Goal: Task Accomplishment & Management: Manage account settings

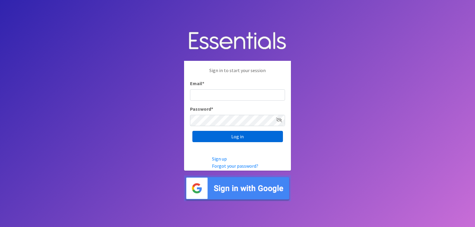
type input "[EMAIL_ADDRESS][DOMAIN_NAME]"
click at [254, 140] on input "Log in" at bounding box center [237, 136] width 91 height 11
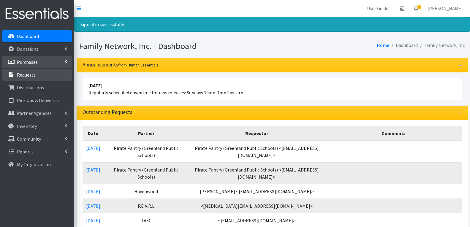
drag, startPoint x: 37, startPoint y: 73, endPoint x: 23, endPoint y: 63, distance: 17.0
click at [37, 73] on link "Requests" at bounding box center [36, 75] width 69 height 12
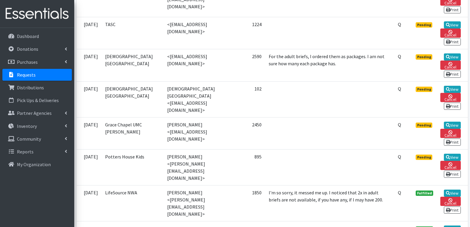
scroll to position [297, 0]
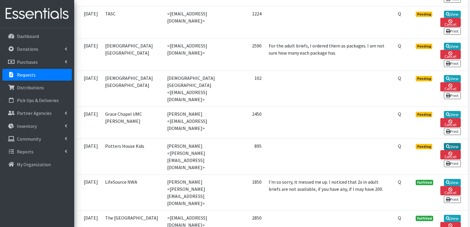
click at [453, 143] on link "View" at bounding box center [452, 146] width 17 height 7
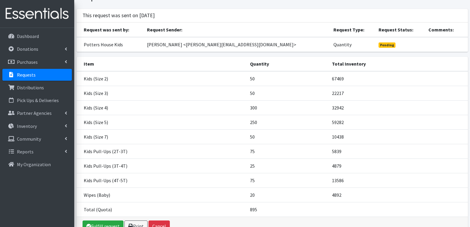
scroll to position [59, 0]
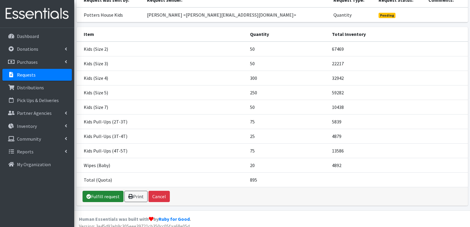
click at [98, 201] on link "Fulfill request" at bounding box center [103, 196] width 41 height 11
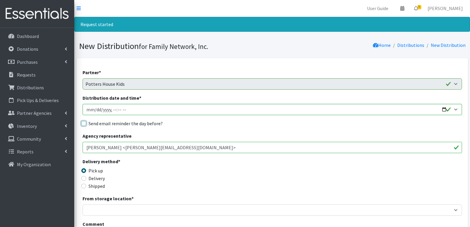
click at [84, 124] on input "Send email reminder the day before?" at bounding box center [83, 123] width 5 height 5
checkbox input "true"
click at [443, 108] on input "Distribution date and time *" at bounding box center [272, 109] width 379 height 11
type input "2025-09-30T13:00"
click at [224, 133] on div "Agency representative Shalese Walker <shalese@phnwa.com>" at bounding box center [272, 142] width 379 height 21
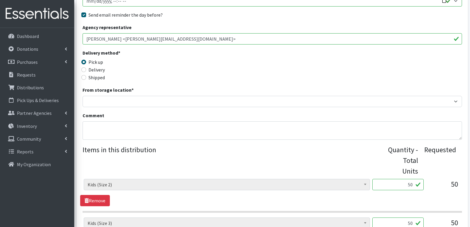
scroll to position [119, 0]
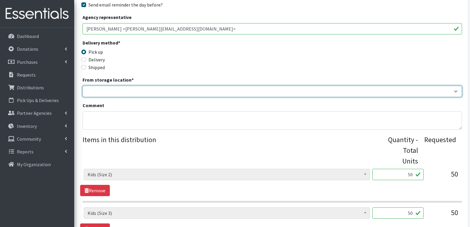
click at [113, 86] on select "DC Warehouse" at bounding box center [272, 91] width 379 height 11
select select "421"
click at [83, 86] on select "DC Warehouse" at bounding box center [272, 91] width 379 height 11
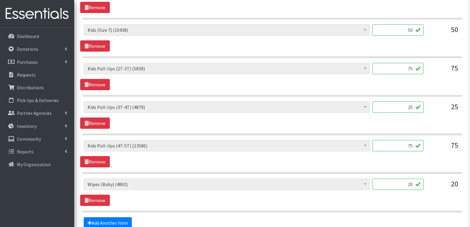
scroll to position [469, 0]
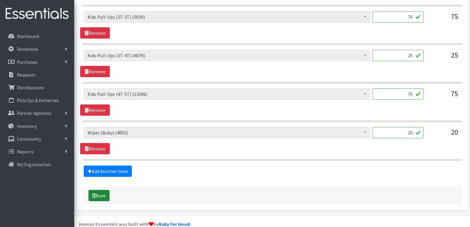
click at [105, 190] on button "Save" at bounding box center [98, 195] width 21 height 11
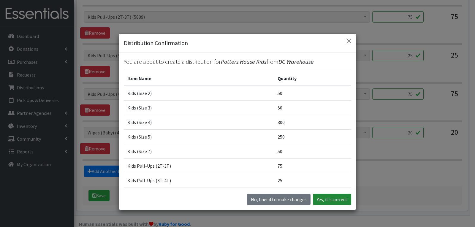
click at [319, 199] on button "Yes, it's correct" at bounding box center [332, 199] width 38 height 11
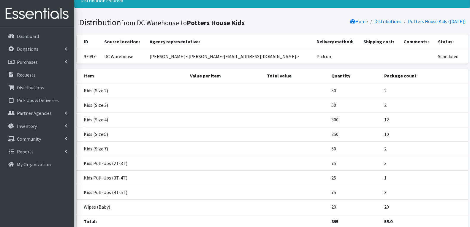
scroll to position [91, 0]
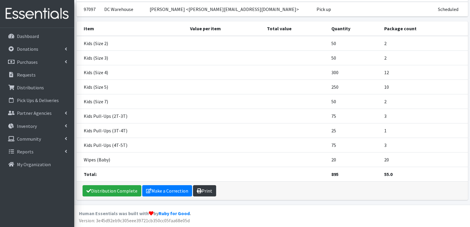
click at [199, 185] on link "Print" at bounding box center [204, 190] width 23 height 11
click at [30, 74] on p "Requests" at bounding box center [26, 75] width 19 height 6
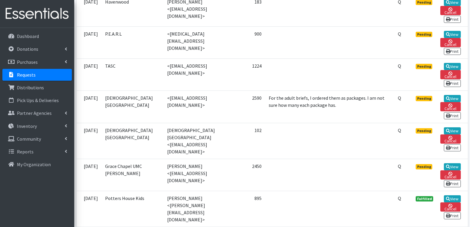
scroll to position [326, 0]
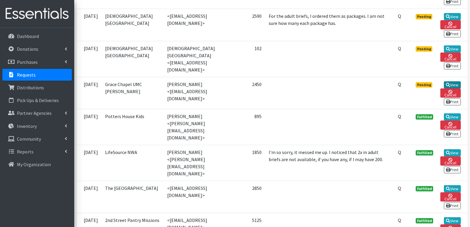
click at [450, 81] on link "View" at bounding box center [452, 84] width 17 height 7
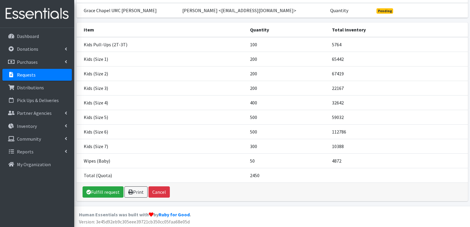
scroll to position [65, 0]
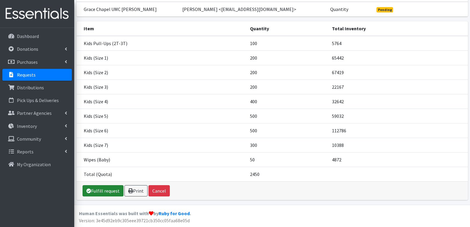
click at [107, 190] on link "Fulfill request" at bounding box center [103, 190] width 41 height 11
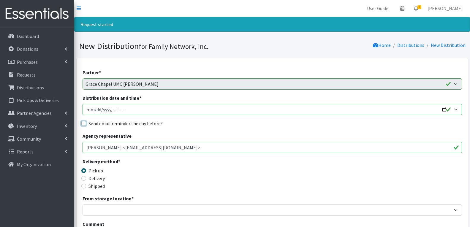
click at [85, 125] on input "Send email reminder the day before?" at bounding box center [83, 123] width 5 height 5
checkbox input "true"
click at [445, 111] on input "Distribution date and time *" at bounding box center [272, 109] width 379 height 11
type input "2025-09-30T13:00"
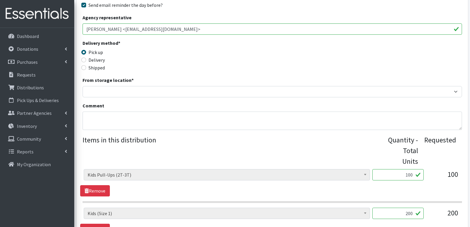
scroll to position [119, 0]
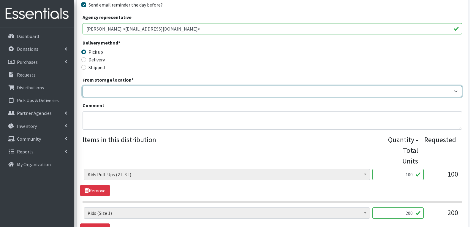
click at [97, 94] on select "DC Warehouse" at bounding box center [272, 91] width 379 height 11
select select "421"
click at [83, 86] on select "DC Warehouse" at bounding box center [272, 91] width 379 height 11
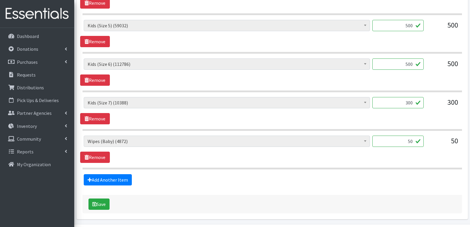
scroll to position [469, 0]
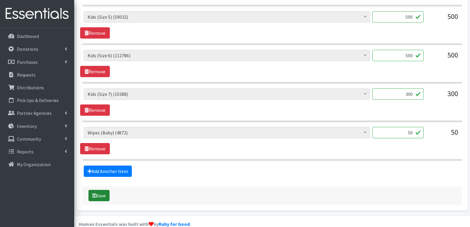
click at [104, 190] on button "Save" at bounding box center [98, 195] width 21 height 11
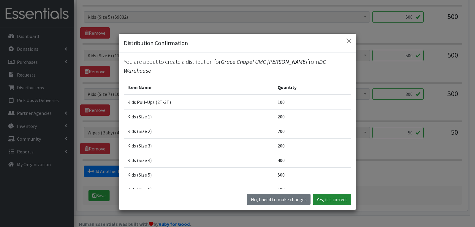
click at [325, 199] on button "Yes, it's correct" at bounding box center [332, 199] width 38 height 11
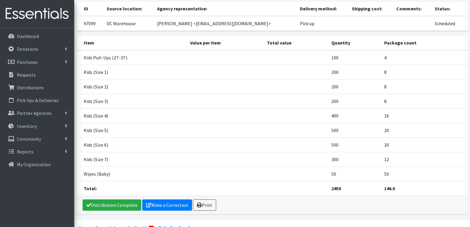
scroll to position [91, 0]
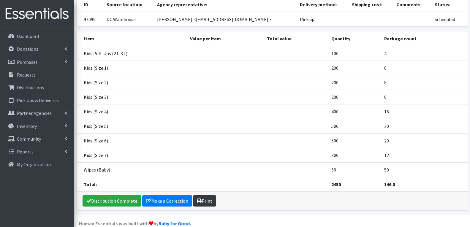
click at [197, 199] on icon at bounding box center [199, 201] width 5 height 5
click at [22, 73] on p "Requests" at bounding box center [26, 75] width 19 height 6
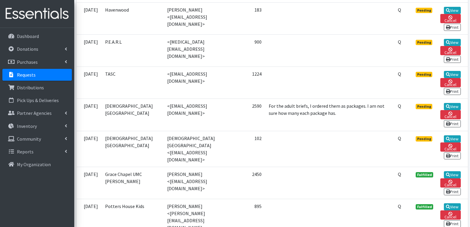
scroll to position [237, 0]
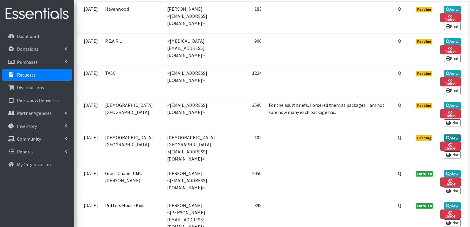
click at [446, 136] on icon at bounding box center [448, 138] width 4 height 4
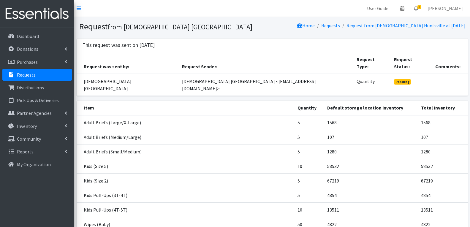
click at [215, 173] on td "Kids (Size 2)" at bounding box center [186, 180] width 218 height 15
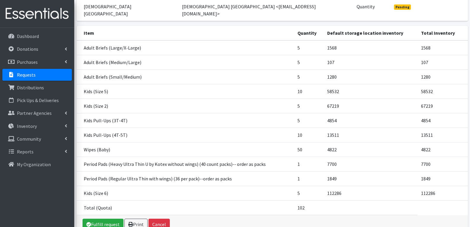
scroll to position [64, 0]
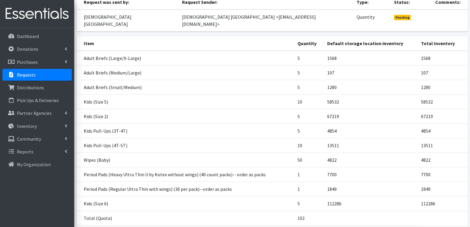
click at [28, 71] on link "Requests" at bounding box center [36, 75] width 69 height 12
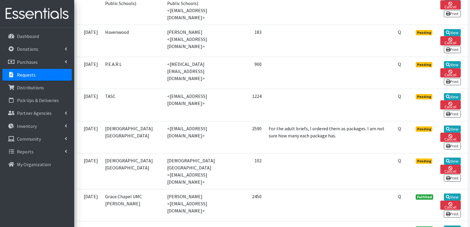
scroll to position [297, 0]
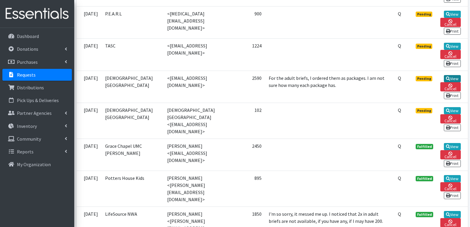
click at [453, 75] on link "View" at bounding box center [452, 78] width 17 height 7
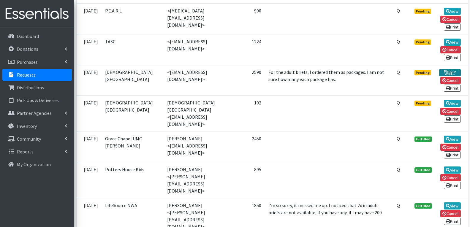
scroll to position [291, 0]
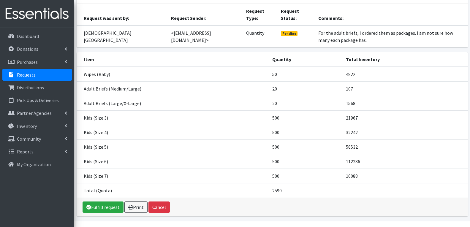
scroll to position [50, 0]
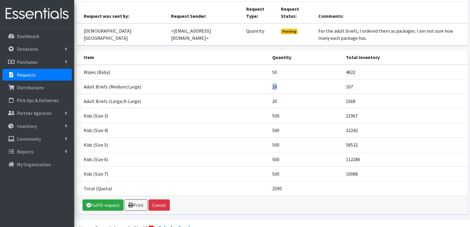
drag, startPoint x: 266, startPoint y: 73, endPoint x: 312, endPoint y: 69, distance: 45.9
click at [312, 79] on tr "Adult Briefs (Medium/Large) 20 107" at bounding box center [272, 86] width 391 height 15
drag, startPoint x: 249, startPoint y: 90, endPoint x: 311, endPoint y: 90, distance: 61.4
click at [311, 94] on tr "Adult Briefs (Large/X-Large) 20 1568" at bounding box center [272, 101] width 391 height 15
click at [277, 108] on td "500" at bounding box center [306, 115] width 74 height 15
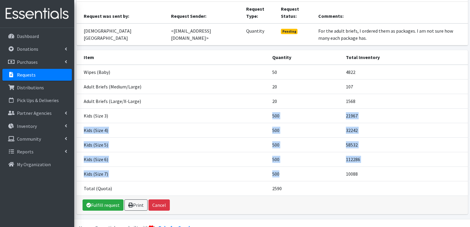
drag, startPoint x: 273, startPoint y: 101, endPoint x: 284, endPoint y: 158, distance: 58.1
click at [284, 158] on tbody "Wipes (Baby) 50 4822 Adult Briefs (Medium/Large) 20 107 Adult Briefs (Large/X-L…" at bounding box center [272, 130] width 391 height 131
click at [89, 203] on icon at bounding box center [88, 205] width 5 height 5
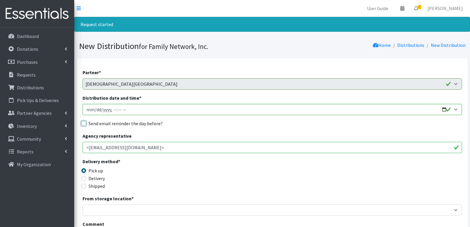
click at [83, 123] on input "Send email reminder the day before?" at bounding box center [83, 123] width 5 height 5
checkbox input "true"
click at [444, 110] on input "Distribution date and time *" at bounding box center [272, 109] width 379 height 11
type input "[DATE]T13:00"
click at [220, 126] on div "Send email reminder the day before?" at bounding box center [272, 123] width 379 height 7
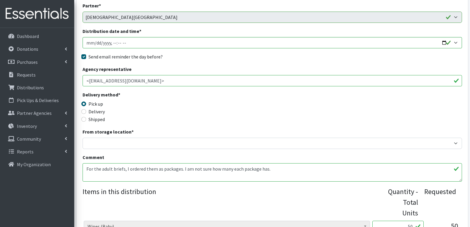
scroll to position [89, 0]
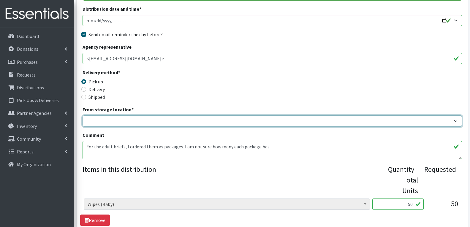
click at [133, 122] on select "DC Warehouse" at bounding box center [272, 120] width 379 height 11
select select "421"
click at [83, 115] on select "DC Warehouse" at bounding box center [272, 120] width 379 height 11
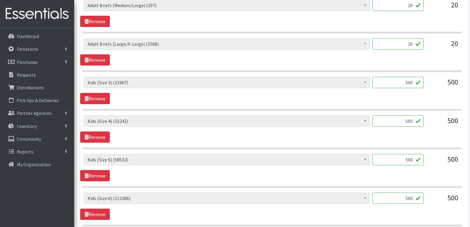
scroll to position [237, 0]
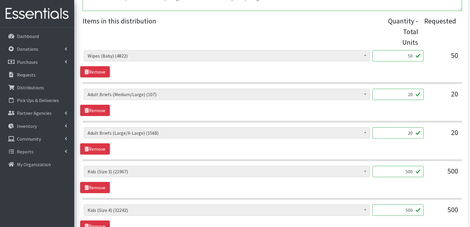
click at [407, 89] on input "20" at bounding box center [397, 94] width 51 height 11
type input "5"
click at [342, 95] on div "Adult Briefs (Large/X-Large) (1568) Adult Briefs (Medium/Large) (107) Adult Bri…" at bounding box center [272, 102] width 384 height 27
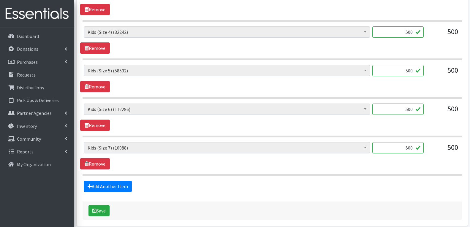
scroll to position [431, 0]
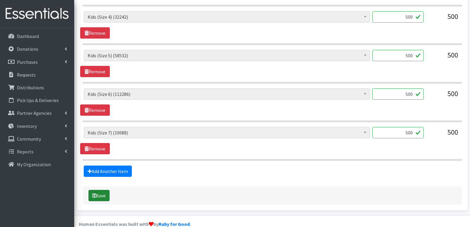
click at [100, 190] on button "Save" at bounding box center [98, 195] width 21 height 11
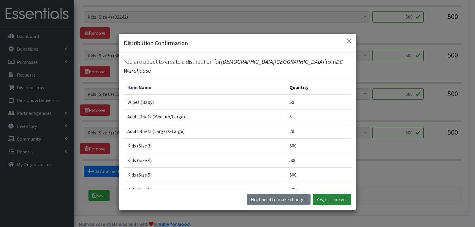
click at [330, 200] on button "Yes, it's correct" at bounding box center [332, 199] width 38 height 11
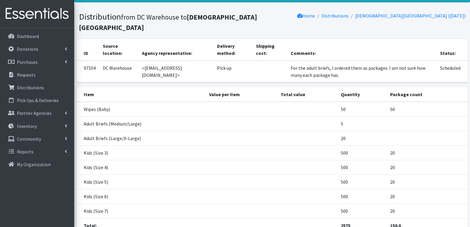
scroll to position [90, 0]
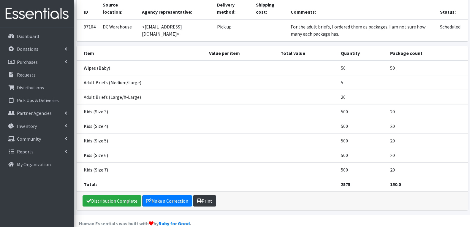
click at [210, 195] on link "Print" at bounding box center [204, 200] width 23 height 11
click at [37, 75] on link "Requests" at bounding box center [36, 75] width 69 height 12
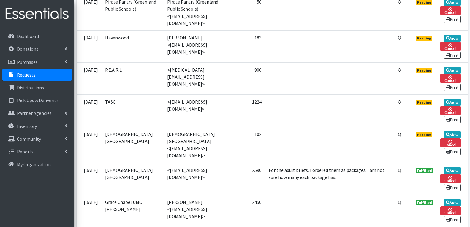
scroll to position [267, 0]
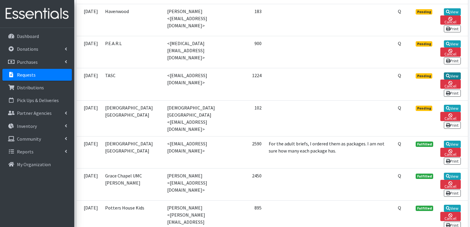
click at [449, 72] on link "View" at bounding box center [452, 75] width 17 height 7
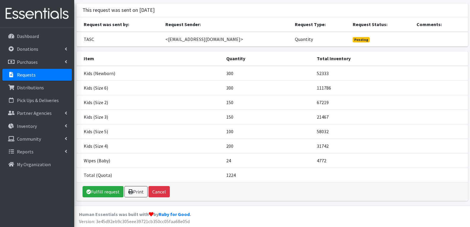
scroll to position [36, 0]
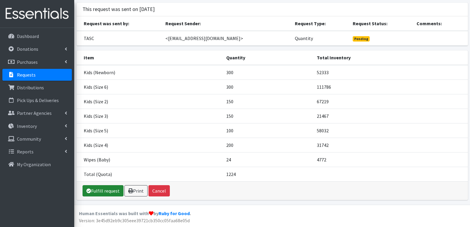
click at [106, 190] on link "Fulfill request" at bounding box center [103, 190] width 41 height 11
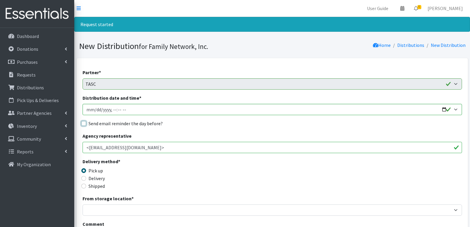
click at [82, 123] on input "Send email reminder the day before?" at bounding box center [83, 123] width 5 height 5
checkbox input "true"
click at [443, 109] on input "Distribution date and time *" at bounding box center [272, 109] width 379 height 11
type input "[DATE]T13:00"
click at [204, 134] on div "Agency representative <abby@tascnwa.org>" at bounding box center [272, 142] width 379 height 21
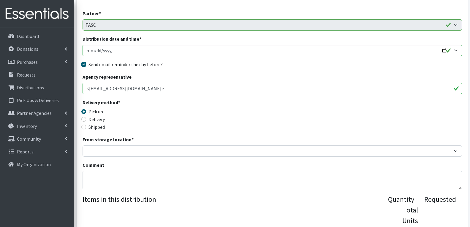
scroll to position [59, 0]
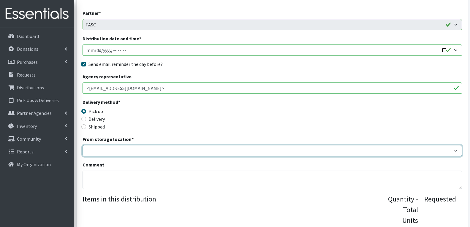
click at [115, 155] on select "DC Warehouse" at bounding box center [272, 150] width 379 height 11
select select "421"
click at [83, 145] on select "DC Warehouse" at bounding box center [272, 150] width 379 height 11
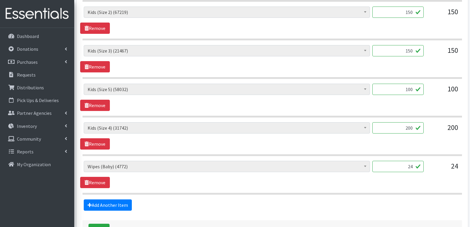
scroll to position [392, 0]
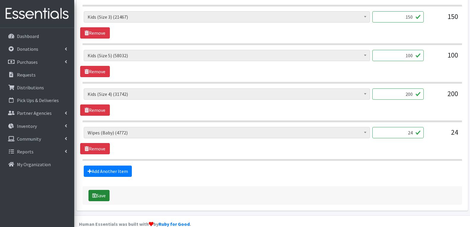
click at [104, 190] on button "Save" at bounding box center [98, 195] width 21 height 11
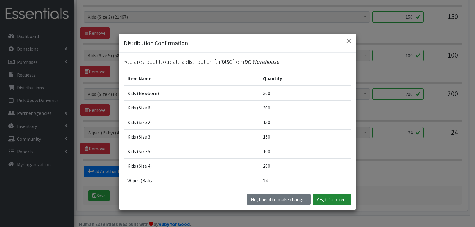
click at [329, 194] on button "Yes, it's correct" at bounding box center [332, 199] width 38 height 11
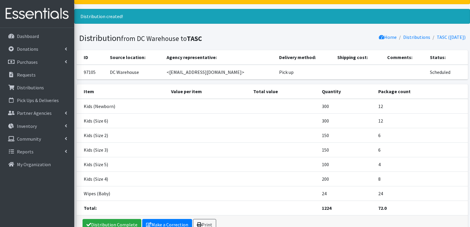
scroll to position [61, 0]
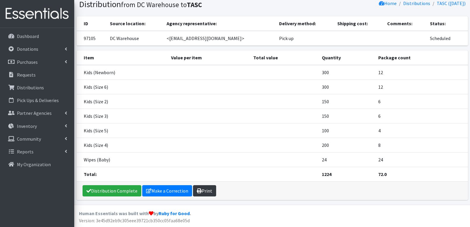
drag, startPoint x: 204, startPoint y: 191, endPoint x: 198, endPoint y: 187, distance: 7.3
click at [204, 191] on link "Print" at bounding box center [204, 190] width 23 height 11
click at [34, 78] on link "Requests" at bounding box center [36, 75] width 69 height 12
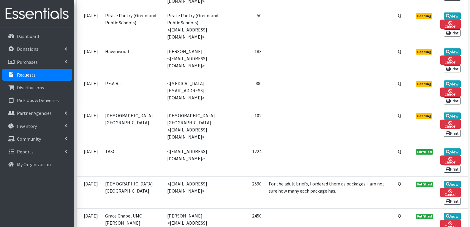
scroll to position [237, 0]
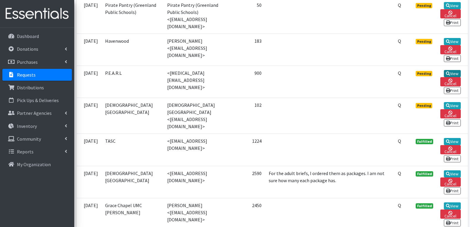
click at [451, 70] on link "View" at bounding box center [452, 73] width 17 height 7
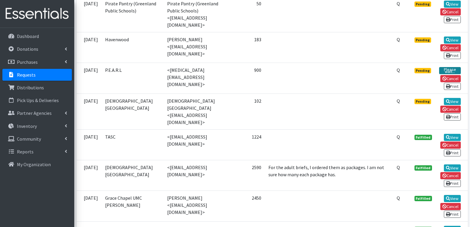
scroll to position [234, 0]
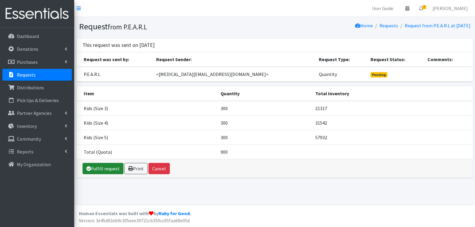
click at [98, 171] on link "Fulfill request" at bounding box center [103, 168] width 41 height 11
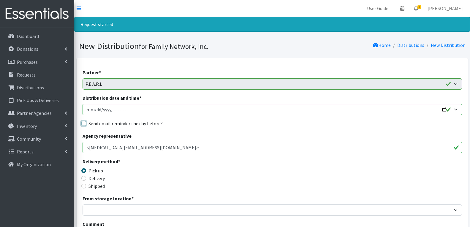
click at [85, 123] on input "Send email reminder the day before?" at bounding box center [83, 123] width 5 height 5
checkbox input "true"
click at [444, 109] on input "Distribution date and time *" at bounding box center [272, 109] width 379 height 11
type input "2025-09-30T13:00"
click at [219, 123] on div "Send email reminder the day before?" at bounding box center [272, 123] width 379 height 7
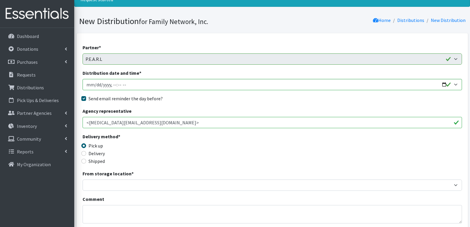
scroll to position [59, 0]
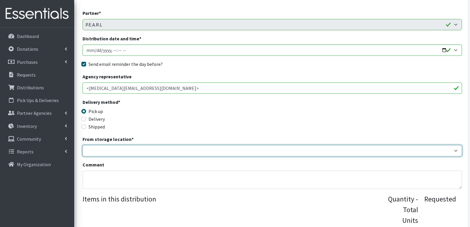
click at [135, 152] on select "DC Warehouse" at bounding box center [272, 150] width 379 height 11
drag, startPoint x: 142, startPoint y: 149, endPoint x: 139, endPoint y: 153, distance: 4.9
click at [142, 149] on select "DC Warehouse" at bounding box center [272, 150] width 379 height 11
select select "421"
click at [83, 145] on select "DC Warehouse" at bounding box center [272, 150] width 379 height 11
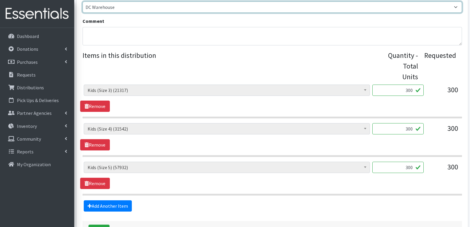
scroll to position [238, 0]
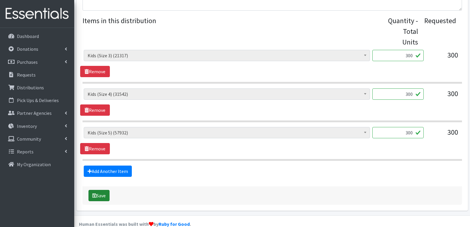
click at [102, 190] on button "Save" at bounding box center [98, 195] width 21 height 11
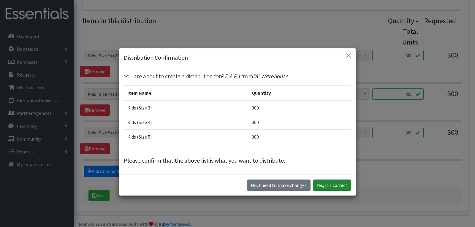
drag, startPoint x: 325, startPoint y: 184, endPoint x: 320, endPoint y: 185, distance: 5.1
click at [325, 185] on button "Yes, it's correct" at bounding box center [332, 185] width 38 height 11
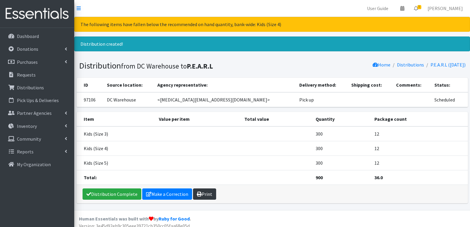
click at [207, 191] on link "Print" at bounding box center [204, 193] width 23 height 11
click at [26, 71] on link "Requests" at bounding box center [36, 75] width 69 height 12
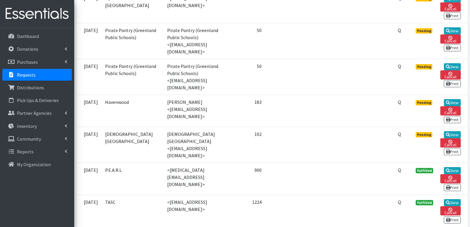
scroll to position [178, 0]
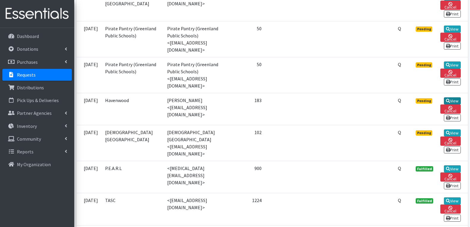
click at [446, 99] on icon at bounding box center [448, 101] width 4 height 4
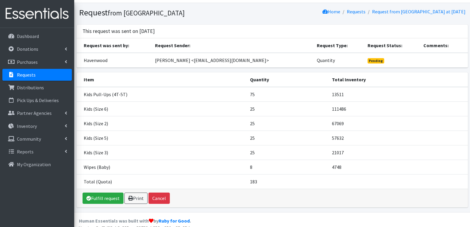
scroll to position [21, 0]
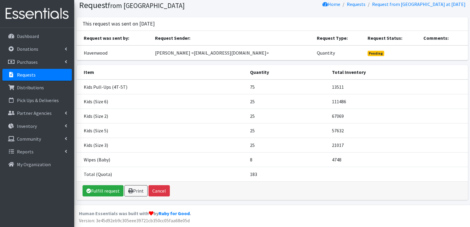
click at [82, 193] on div "Fulfill request Print Cancel" at bounding box center [272, 191] width 391 height 18
click at [91, 192] on link "Fulfill request" at bounding box center [103, 190] width 41 height 11
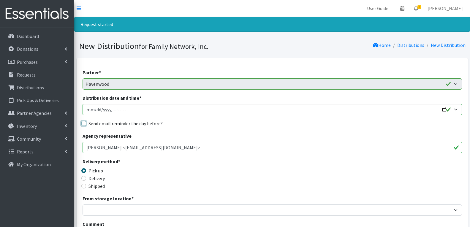
drag, startPoint x: 83, startPoint y: 122, endPoint x: 193, endPoint y: 116, distance: 110.0
click at [84, 122] on input "Send email reminder the day before?" at bounding box center [83, 123] width 5 height 5
checkbox input "true"
click at [444, 110] on input "Distribution date and time *" at bounding box center [272, 109] width 379 height 11
type input "2025-09-30T13:00"
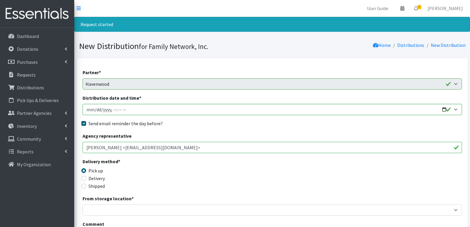
click at [214, 133] on div "Agency representative Brittany Hinton <brittanyh@nwahavenwood.org>" at bounding box center [272, 142] width 379 height 21
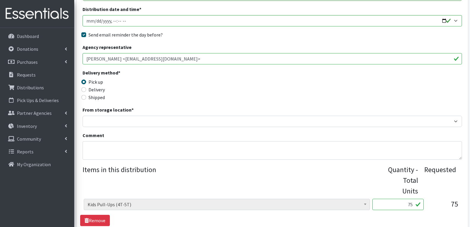
scroll to position [89, 0]
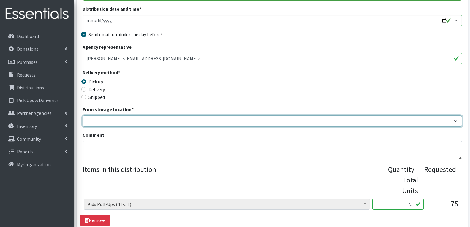
click at [107, 125] on select "DC Warehouse" at bounding box center [272, 120] width 379 height 11
select select "421"
click at [83, 115] on select "DC Warehouse" at bounding box center [272, 120] width 379 height 11
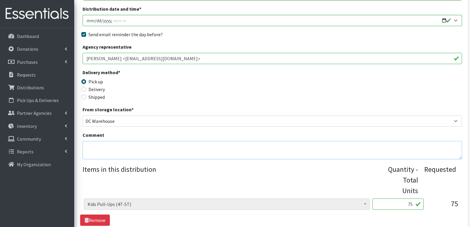
click at [99, 150] on textarea "Comment" at bounding box center [272, 150] width 379 height 18
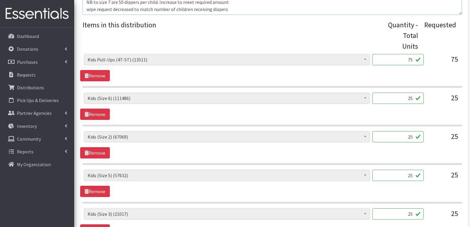
scroll to position [267, 0]
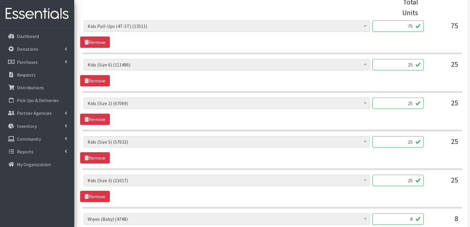
type textarea "NB to size 7 are 50 diapers per child. Increase to meet required amount wipe re…"
click at [411, 59] on input "25" at bounding box center [397, 64] width 51 height 11
type input "50"
click at [409, 98] on input "25" at bounding box center [397, 103] width 51 height 11
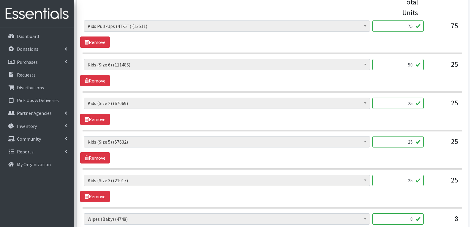
click at [409, 98] on input "25" at bounding box center [397, 103] width 51 height 11
type input "50"
click at [410, 136] on input "25" at bounding box center [397, 141] width 51 height 11
type input "50"
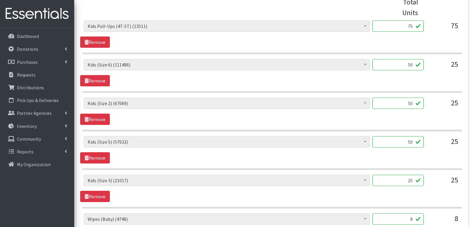
click at [411, 175] on input "25" at bounding box center [397, 180] width 51 height 11
type input "50"
click at [410, 213] on input "8" at bounding box center [397, 218] width 51 height 11
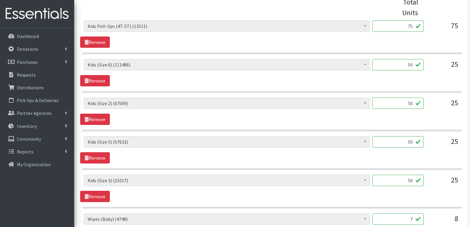
type input "7"
click at [338, 190] on div "Adult Briefs (Large/X-Large) (1548) Adult Briefs (Medium/Large) (102) Adult Bri…" at bounding box center [272, 188] width 384 height 27
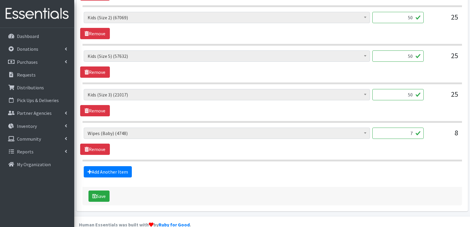
scroll to position [353, 0]
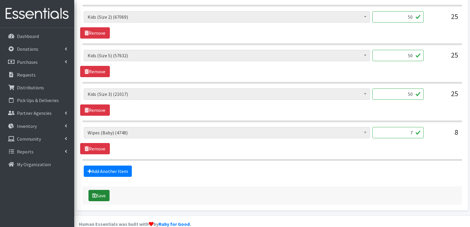
click at [92, 190] on button "Save" at bounding box center [98, 195] width 21 height 11
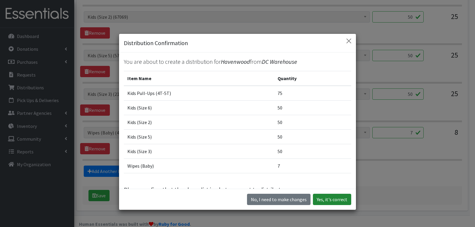
click at [328, 199] on button "Yes, it's correct" at bounding box center [332, 199] width 38 height 11
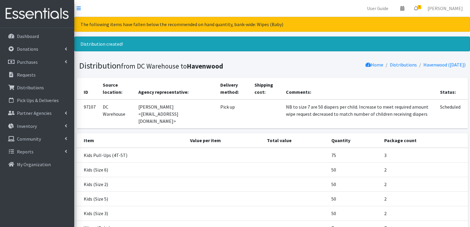
scroll to position [61, 0]
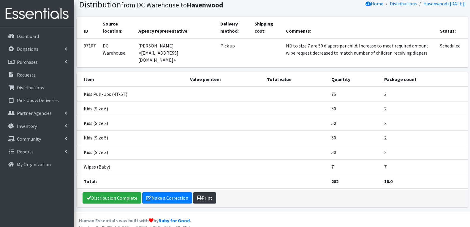
click at [203, 192] on link "Print" at bounding box center [204, 197] width 23 height 11
click at [48, 77] on link "Requests" at bounding box center [36, 75] width 69 height 12
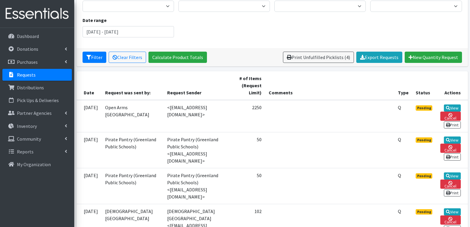
scroll to position [89, 0]
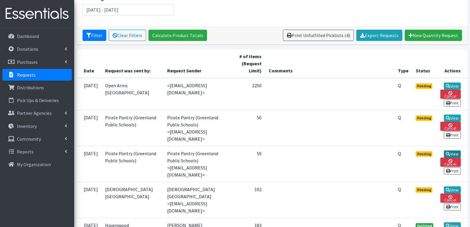
click at [454, 150] on link "View" at bounding box center [452, 153] width 17 height 7
click at [451, 117] on link "View" at bounding box center [452, 118] width 17 height 7
click at [452, 150] on link "View" at bounding box center [452, 153] width 17 height 7
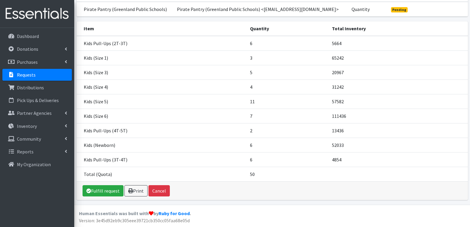
scroll to position [72, 0]
click at [96, 189] on link "Fulfill request" at bounding box center [103, 190] width 41 height 11
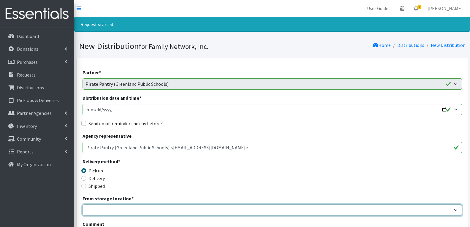
click at [99, 210] on select "DC Warehouse" at bounding box center [272, 209] width 379 height 11
select select "421"
click at [83, 204] on select "DC Warehouse" at bounding box center [272, 209] width 379 height 11
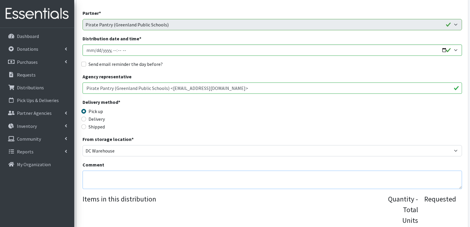
click at [103, 179] on textarea "Comment" at bounding box center [272, 180] width 379 height 18
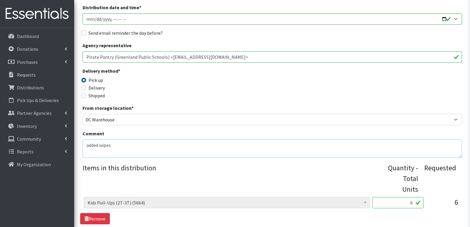
scroll to position [178, 0]
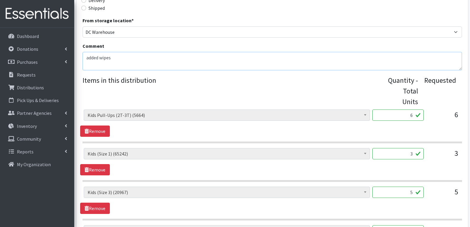
type textarea "added wipes"
click at [411, 110] on input "6" at bounding box center [397, 115] width 51 height 11
type input "150"
click at [413, 148] on input "3" at bounding box center [397, 153] width 51 height 11
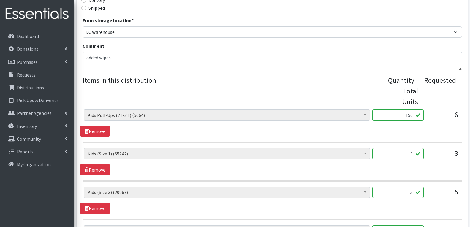
click at [413, 148] on input "3" at bounding box center [397, 153] width 51 height 11
type input "150"
click at [407, 187] on input "5" at bounding box center [397, 192] width 51 height 11
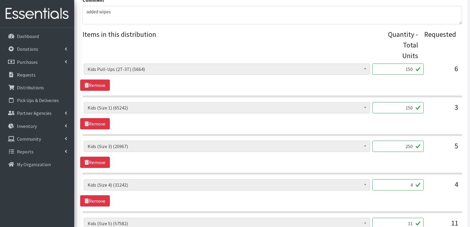
scroll to position [237, 0]
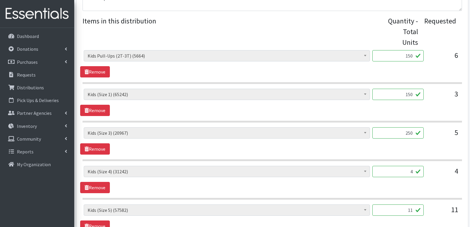
type input "250"
click at [407, 166] on input "4" at bounding box center [397, 171] width 51 height 11
type input "200"
click at [409, 204] on input "11" at bounding box center [397, 209] width 51 height 11
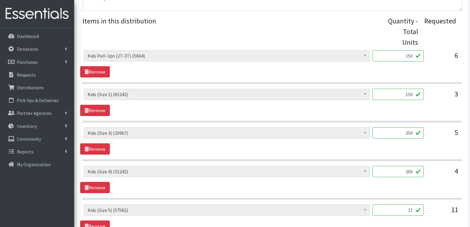
click at [409, 204] on input "11" at bounding box center [397, 209] width 51 height 11
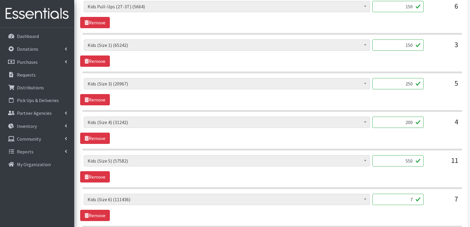
scroll to position [297, 0]
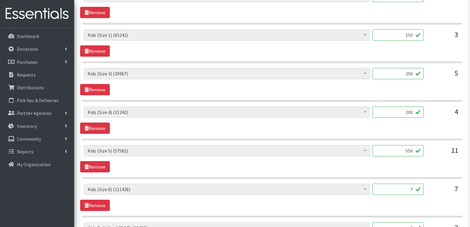
type input "550"
click at [408, 184] on input "7" at bounding box center [397, 189] width 51 height 11
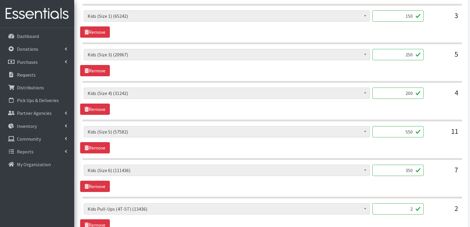
scroll to position [326, 0]
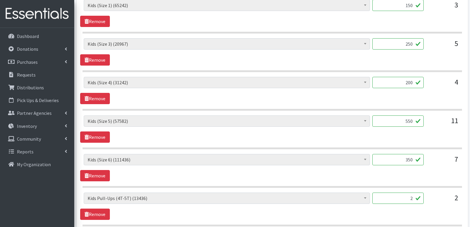
type input "350"
click at [409, 193] on input "2" at bounding box center [397, 198] width 51 height 11
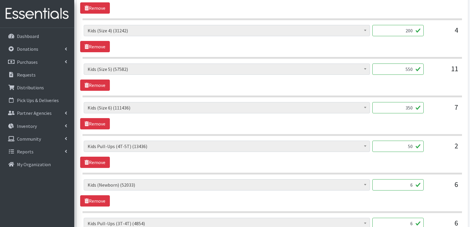
scroll to position [386, 0]
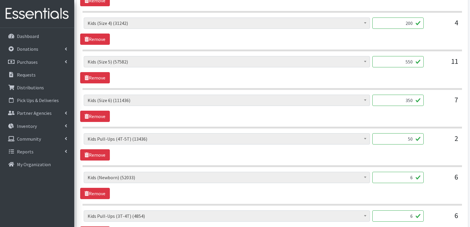
type input "50"
click at [409, 172] on input "6" at bounding box center [397, 177] width 51 height 11
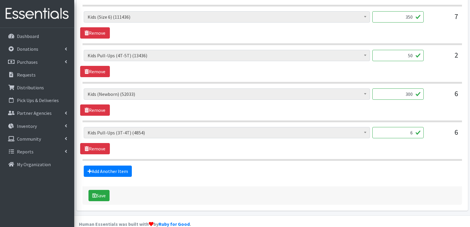
type input "300"
click at [407, 127] on input "6" at bounding box center [397, 132] width 51 height 11
type input "150"
click at [117, 166] on link "Add Another Item" at bounding box center [108, 171] width 48 height 11
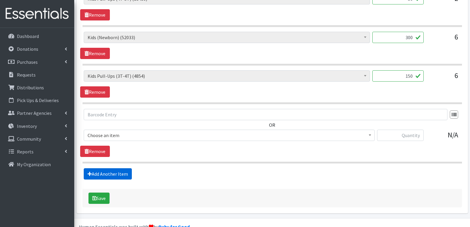
scroll to position [529, 0]
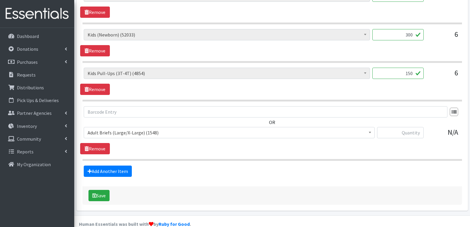
click at [131, 129] on span "Adult Briefs (Large/X-Large) (1548)" at bounding box center [229, 133] width 283 height 8
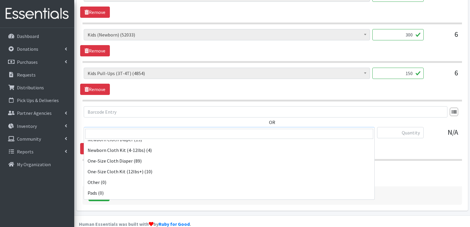
scroll to position [571, 0]
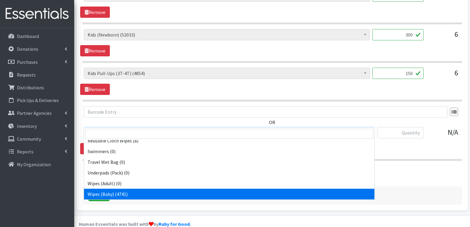
select select "4558"
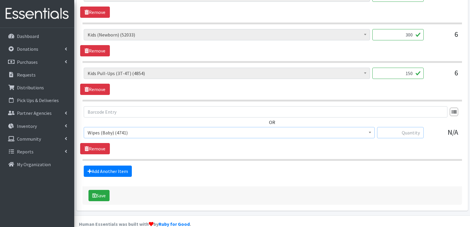
click at [392, 127] on input "text" at bounding box center [400, 132] width 47 height 11
type input "50"
click at [101, 190] on button "Save" at bounding box center [98, 195] width 21 height 11
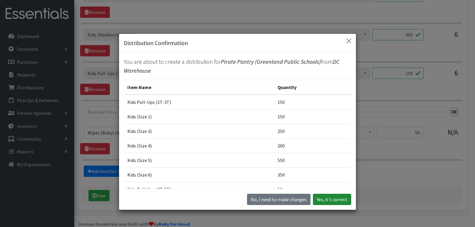
click at [330, 197] on button "Yes, it's correct" at bounding box center [332, 199] width 38 height 11
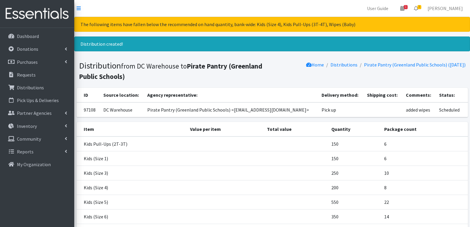
scroll to position [115, 0]
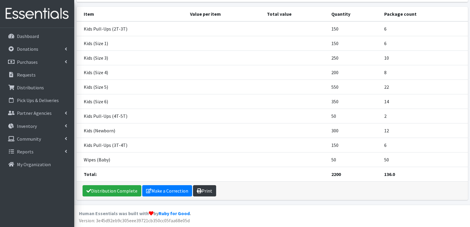
click at [209, 195] on link "Print" at bounding box center [204, 190] width 23 height 11
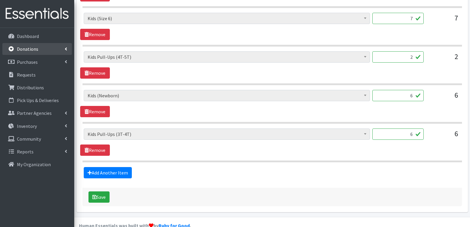
scroll to position [450, 0]
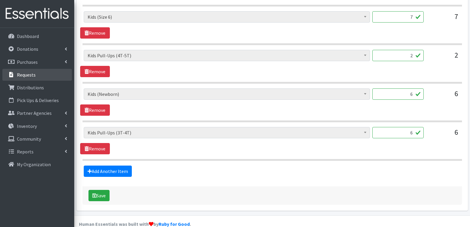
click at [24, 75] on p "Requests" at bounding box center [26, 75] width 19 height 6
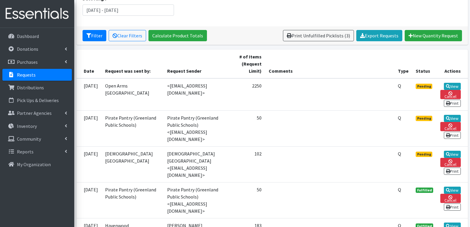
scroll to position [89, 0]
click at [451, 126] on link "Cancel" at bounding box center [450, 126] width 20 height 9
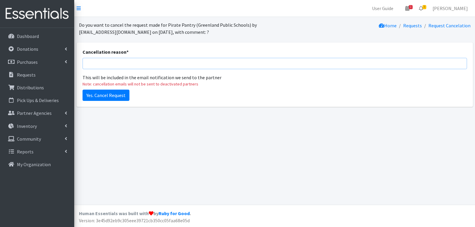
click at [110, 65] on input "Cancellation reason *" at bounding box center [275, 63] width 384 height 11
type input "combined order into one request instead of separate"
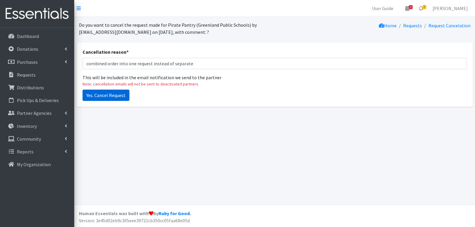
click at [101, 94] on input "Yes. Cancel Request" at bounding box center [106, 95] width 47 height 11
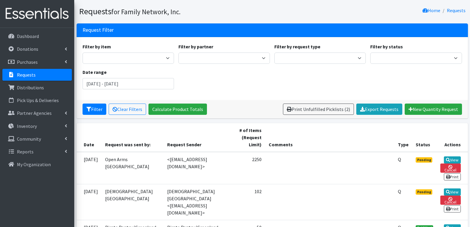
scroll to position [89, 0]
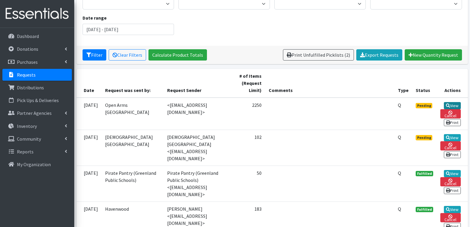
click at [457, 104] on link "View" at bounding box center [452, 105] width 17 height 7
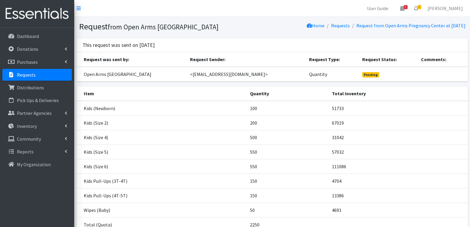
scroll to position [30, 0]
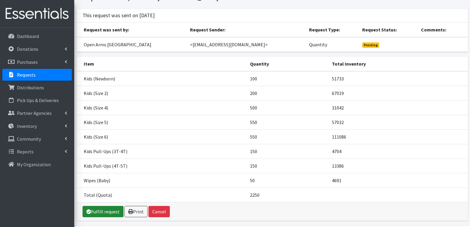
click at [105, 213] on link "Fulfill request" at bounding box center [103, 211] width 41 height 11
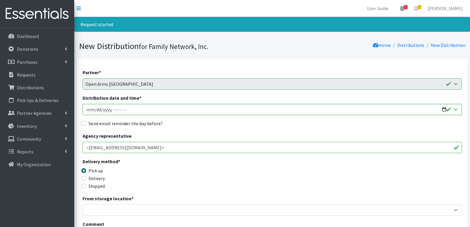
click at [87, 122] on div "Send email reminder the day before?" at bounding box center [272, 123] width 379 height 7
click at [83, 122] on input "Send email reminder the day before?" at bounding box center [83, 123] width 5 height 5
checkbox input "true"
click at [442, 109] on input "Distribution date and time *" at bounding box center [272, 109] width 379 height 11
type input "[DATE]T13:00"
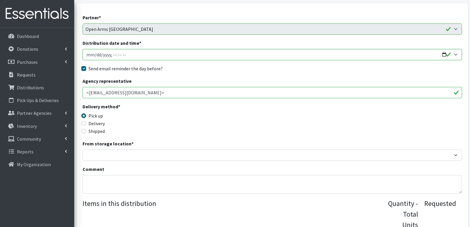
scroll to position [119, 0]
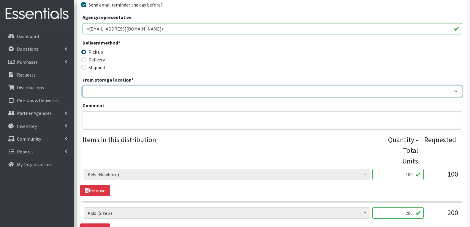
drag, startPoint x: 113, startPoint y: 93, endPoint x: 106, endPoint y: 121, distance: 29.4
click at [113, 94] on select "DC Warehouse" at bounding box center [272, 91] width 379 height 11
select select "421"
click at [83, 86] on select "DC Warehouse" at bounding box center [272, 91] width 379 height 11
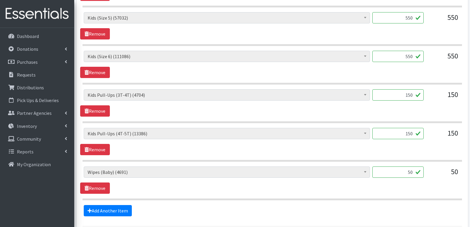
scroll to position [431, 0]
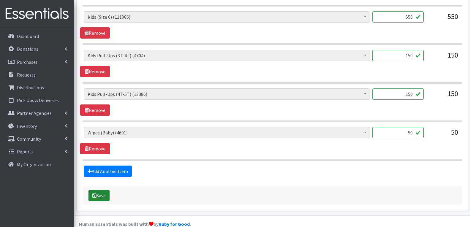
click at [98, 190] on button "Save" at bounding box center [98, 195] width 21 height 11
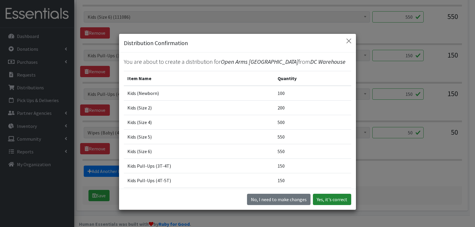
click at [335, 197] on button "Yes, it's correct" at bounding box center [332, 199] width 38 height 11
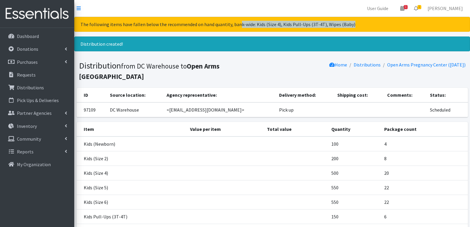
drag, startPoint x: 237, startPoint y: 24, endPoint x: 370, endPoint y: 23, distance: 132.4
click at [370, 23] on div "The following items have fallen below the recommended on hand quantity, bank-wi…" at bounding box center [272, 24] width 396 height 15
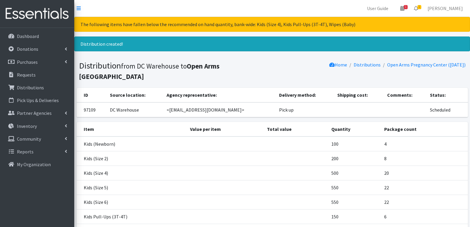
click at [150, 77] on h1 "Distribution from DC Warehouse to Open Arms Pregnancy Center" at bounding box center [174, 71] width 191 height 20
click at [32, 73] on p "Requests" at bounding box center [26, 75] width 19 height 6
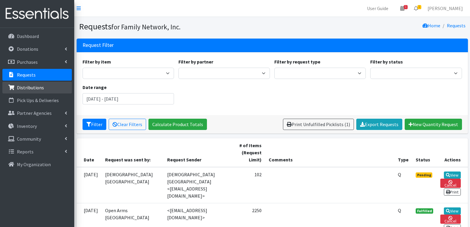
click at [26, 91] on link "Distributions" at bounding box center [36, 88] width 69 height 12
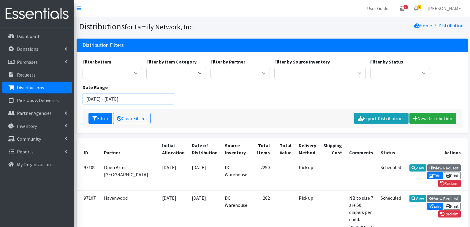
click at [90, 96] on input "[DATE] - [DATE]" at bounding box center [128, 98] width 91 height 11
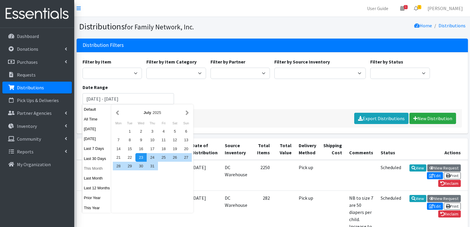
click at [93, 169] on button "This Month" at bounding box center [97, 168] width 29 height 9
type input "[DATE] - [DATE]"
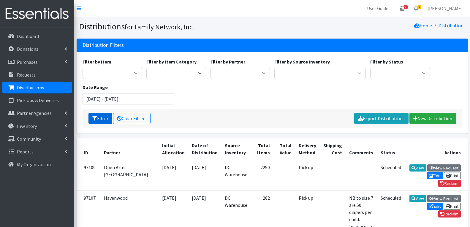
click at [94, 119] on icon "submit" at bounding box center [94, 118] width 5 height 5
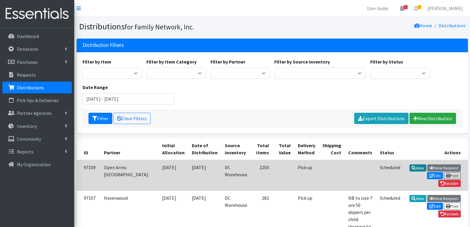
click at [409, 167] on link "View" at bounding box center [417, 167] width 17 height 7
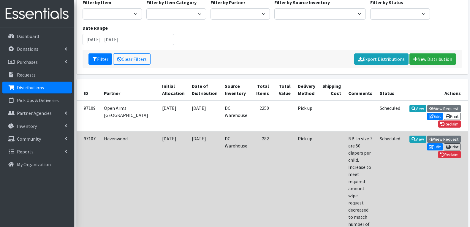
scroll to position [119, 0]
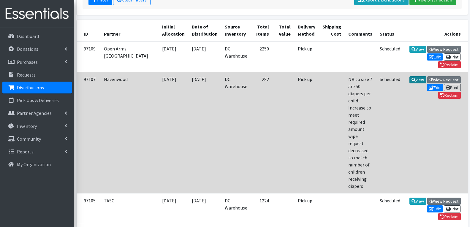
click at [409, 80] on link "View" at bounding box center [417, 79] width 17 height 7
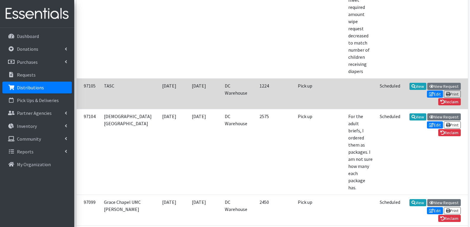
scroll to position [237, 0]
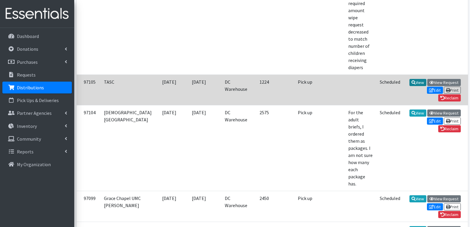
click at [411, 82] on icon at bounding box center [413, 82] width 4 height 4
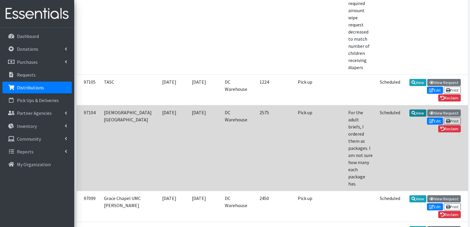
click at [409, 110] on link "View" at bounding box center [417, 113] width 17 height 7
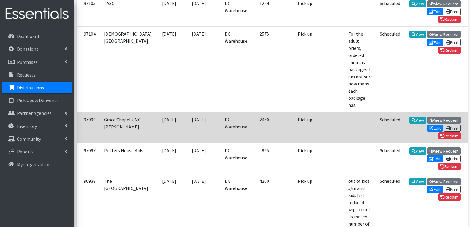
scroll to position [326, 0]
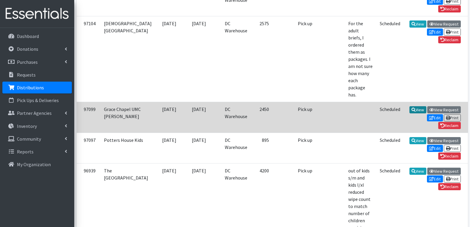
click at [411, 108] on icon at bounding box center [413, 110] width 4 height 4
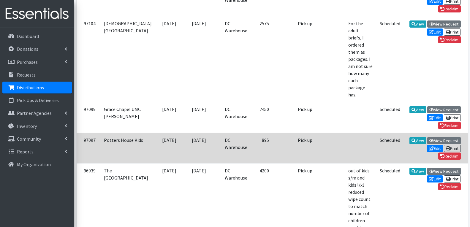
click at [404, 133] on td "View View Request Edit Print Reclaim" at bounding box center [436, 148] width 64 height 31
click at [411, 139] on icon at bounding box center [413, 141] width 4 height 4
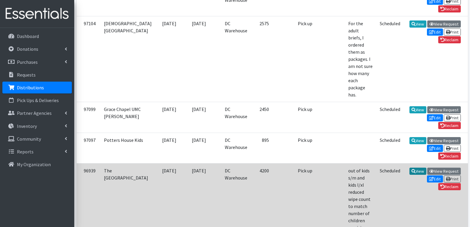
click at [411, 169] on icon at bounding box center [413, 171] width 4 height 4
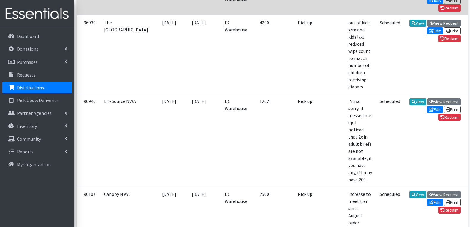
scroll to position [475, 0]
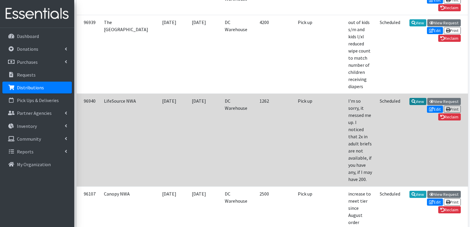
click at [409, 98] on link "View" at bounding box center [417, 101] width 17 height 7
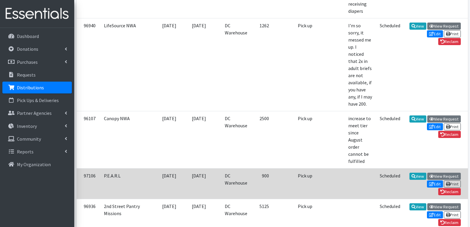
scroll to position [564, 0]
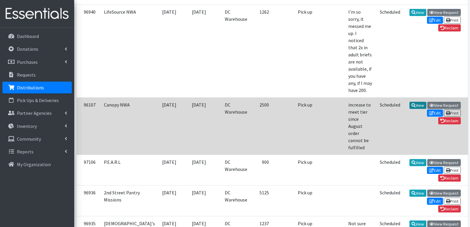
click at [411, 103] on icon at bounding box center [413, 105] width 4 height 4
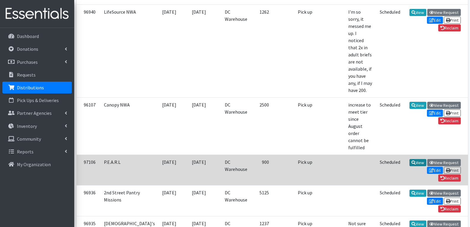
click at [411, 161] on icon at bounding box center [413, 163] width 4 height 4
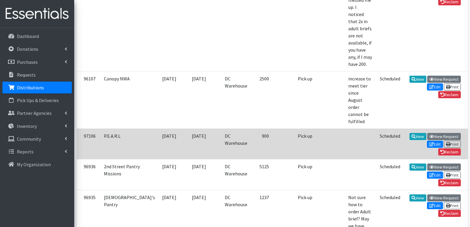
scroll to position [623, 0]
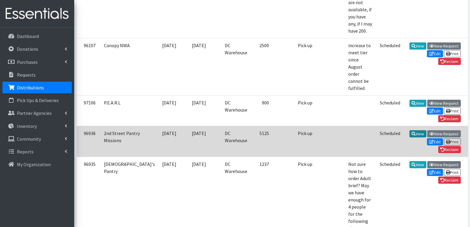
click at [409, 130] on link "View" at bounding box center [417, 133] width 17 height 7
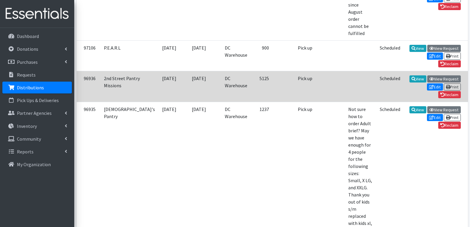
scroll to position [683, 0]
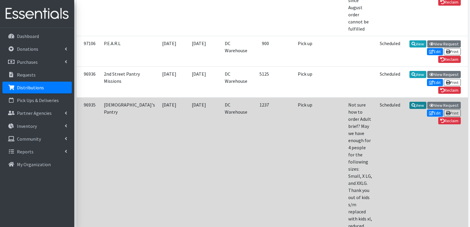
click at [409, 102] on link "View" at bounding box center [417, 105] width 17 height 7
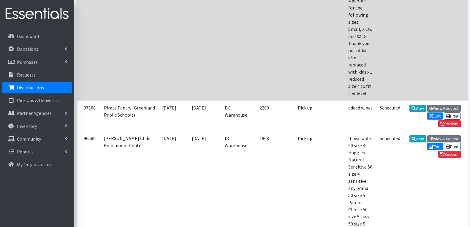
scroll to position [831, 0]
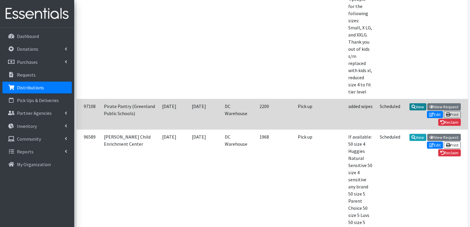
click at [411, 105] on icon at bounding box center [413, 107] width 4 height 4
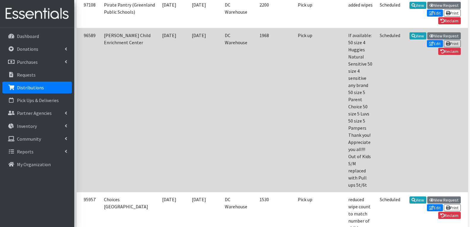
scroll to position [950, 0]
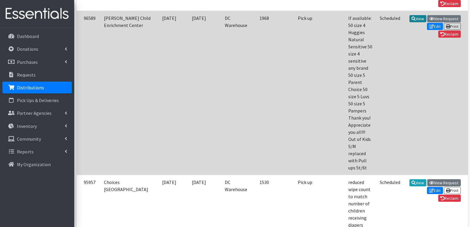
click at [409, 19] on link "View" at bounding box center [417, 18] width 17 height 7
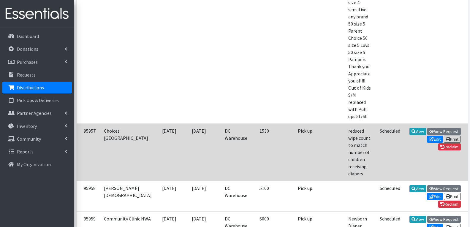
scroll to position [1009, 0]
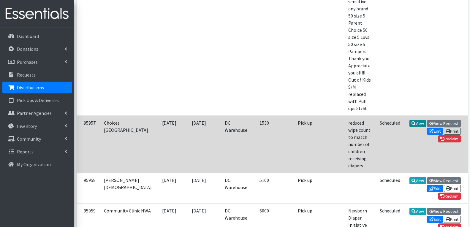
click at [411, 121] on icon at bounding box center [413, 123] width 4 height 4
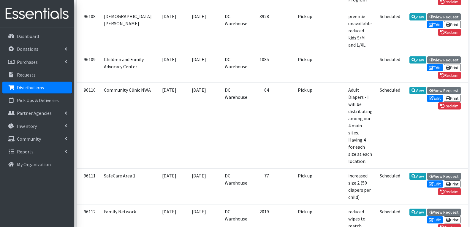
scroll to position [1365, 0]
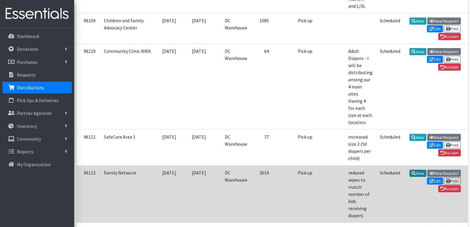
click at [409, 170] on link "View" at bounding box center [417, 173] width 17 height 7
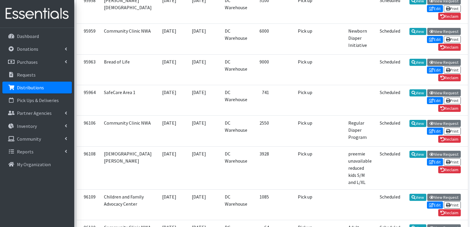
scroll to position [1187, 0]
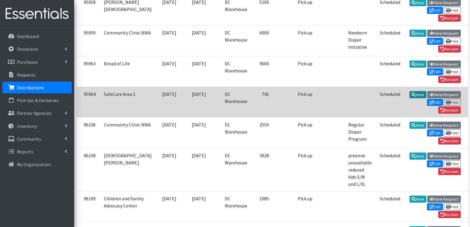
click at [409, 91] on link "View" at bounding box center [417, 94] width 17 height 7
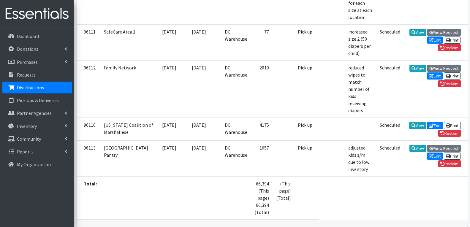
scroll to position [1479, 0]
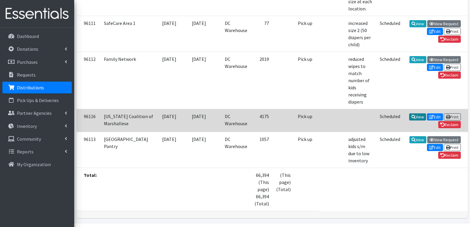
drag, startPoint x: 383, startPoint y: 92, endPoint x: 375, endPoint y: 98, distance: 10.5
click at [409, 113] on link "View" at bounding box center [417, 116] width 17 height 7
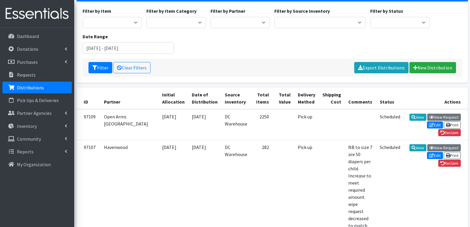
scroll to position [0, 0]
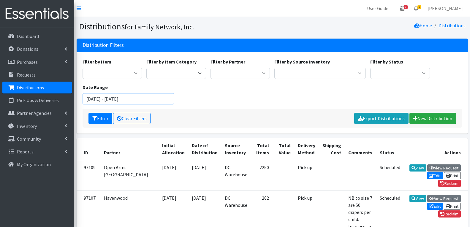
click at [123, 98] on input "September 1, 2025 - September 30, 2025" at bounding box center [128, 98] width 91 height 11
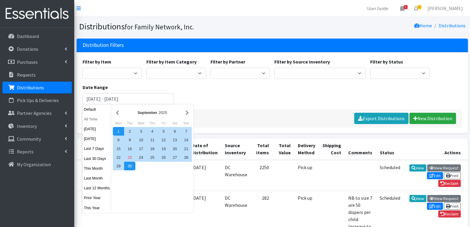
click at [88, 118] on button "All Time" at bounding box center [97, 119] width 29 height 9
type input "September 23, 1925 - September 23, 2026"
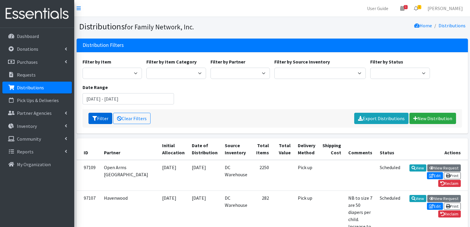
click at [102, 118] on button "Filter" at bounding box center [100, 118] width 24 height 11
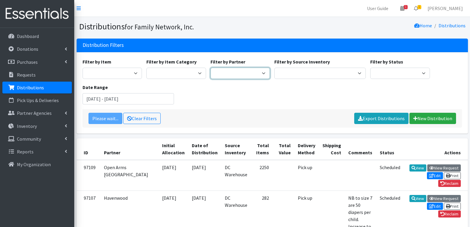
click at [228, 69] on select "2nd Street Pantry Missions Arkansas Coalition of Marshallese Bread of Life Cano…" at bounding box center [240, 73] width 60 height 11
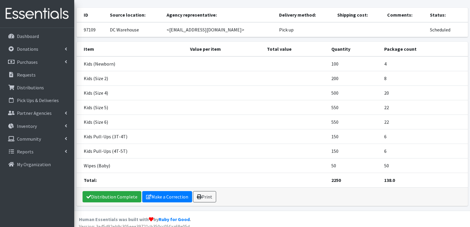
scroll to position [47, 0]
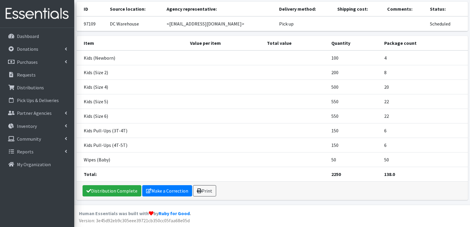
drag, startPoint x: 197, startPoint y: 82, endPoint x: 172, endPoint y: 83, distance: 25.2
click at [197, 82] on td at bounding box center [224, 87] width 77 height 15
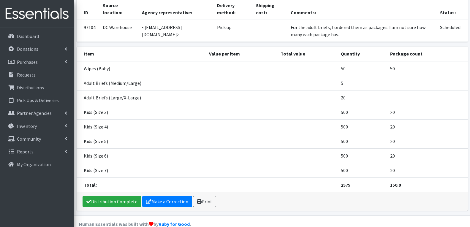
scroll to position [51, 0]
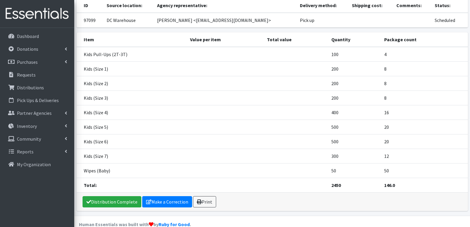
scroll to position [51, 0]
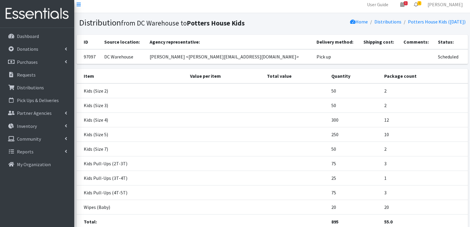
scroll to position [51, 0]
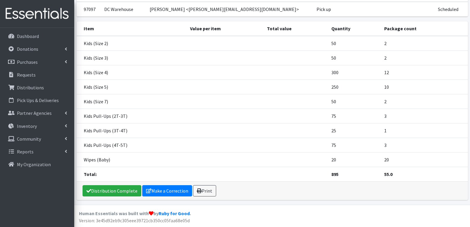
click at [175, 63] on td "Kids (Size 3)" at bounding box center [132, 57] width 110 height 15
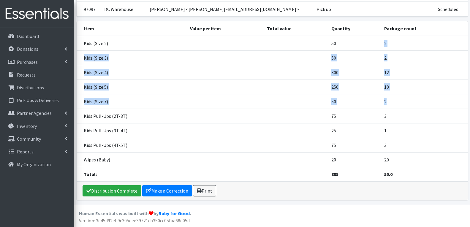
drag, startPoint x: 382, startPoint y: 42, endPoint x: 392, endPoint y: 102, distance: 60.7
click at [392, 102] on tbody "Kids (Size 2) 50 2 Kids (Size 3) 50 2 Kids (Size 4) 300 12 Kids (Size 5) 250 10…" at bounding box center [272, 109] width 391 height 146
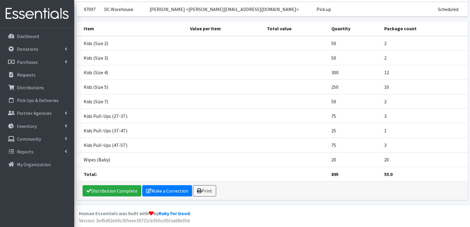
click at [400, 124] on td "1" at bounding box center [423, 130] width 87 height 15
drag, startPoint x: 387, startPoint y: 72, endPoint x: 392, endPoint y: 88, distance: 17.1
click at [392, 88] on tbody "Kids (Size 2) 50 2 Kids (Size 3) 50 2 Kids (Size 4) 300 12 Kids (Size 5) 250 10…" at bounding box center [272, 109] width 391 height 146
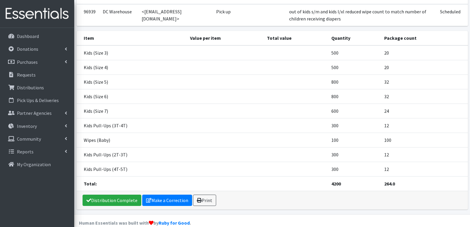
scroll to position [66, 0]
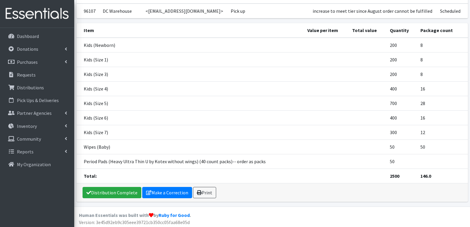
scroll to position [51, 0]
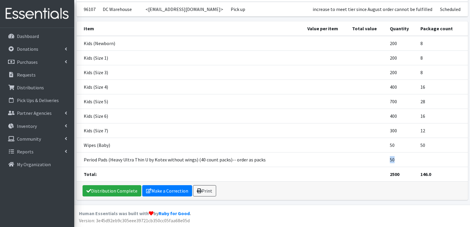
drag, startPoint x: 387, startPoint y: 161, endPoint x: 398, endPoint y: 158, distance: 10.9
click at [398, 158] on td "50" at bounding box center [401, 159] width 31 height 15
click at [432, 160] on td at bounding box center [442, 159] width 51 height 15
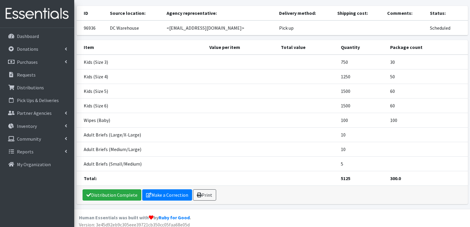
scroll to position [37, 0]
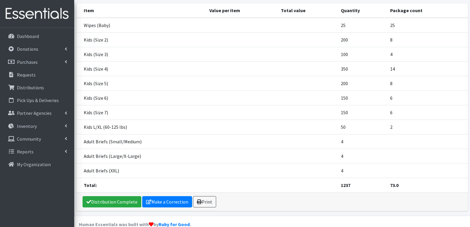
scroll to position [102, 0]
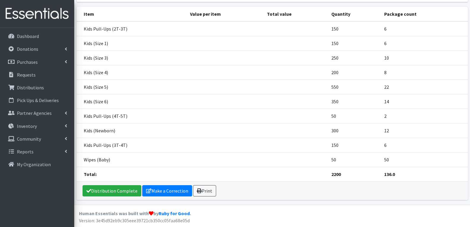
scroll to position [46, 0]
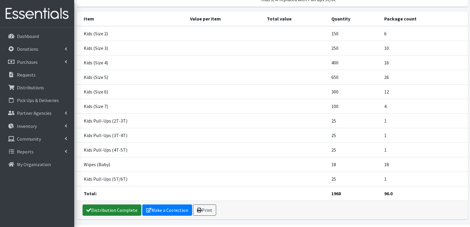
scroll to position [82, 0]
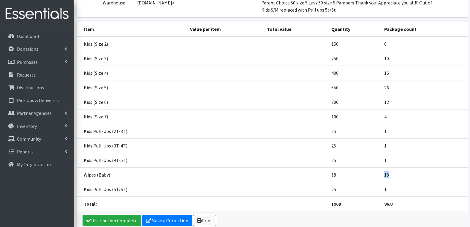
drag, startPoint x: 382, startPoint y: 177, endPoint x: 401, endPoint y: 174, distance: 18.6
click at [401, 174] on td "18" at bounding box center [423, 175] width 87 height 15
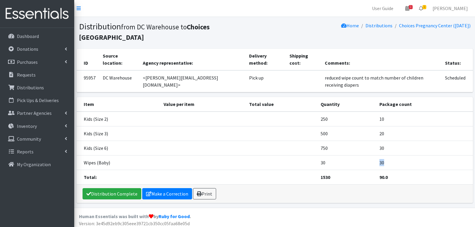
drag, startPoint x: 388, startPoint y: 137, endPoint x: 374, endPoint y: 139, distance: 14.1
click at [374, 156] on tr "Wipes (Baby) 30 30" at bounding box center [275, 163] width 396 height 15
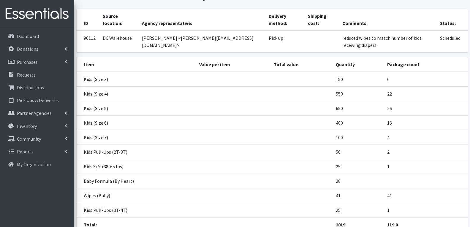
scroll to position [59, 0]
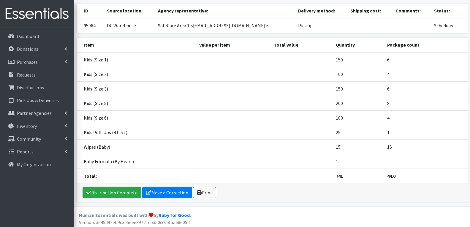
scroll to position [37, 0]
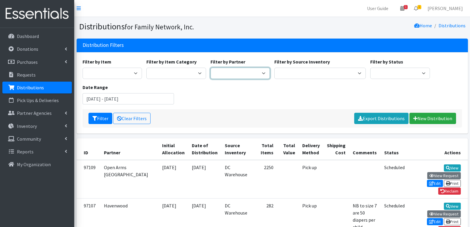
click at [236, 74] on select "2nd Street Pantry Missions [US_STATE] Coalition of Marshallese Bread of Life Ca…" at bounding box center [240, 73] width 60 height 11
select select "2414"
click at [210, 68] on select "2nd Street Pantry Missions Arkansas Coalition of Marshallese Bread of Life Cano…" at bounding box center [240, 73] width 60 height 11
click at [104, 119] on button "Filter" at bounding box center [100, 118] width 24 height 11
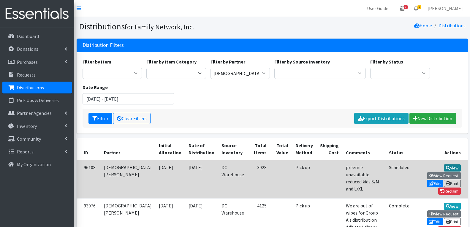
click at [446, 168] on icon at bounding box center [448, 168] width 4 height 4
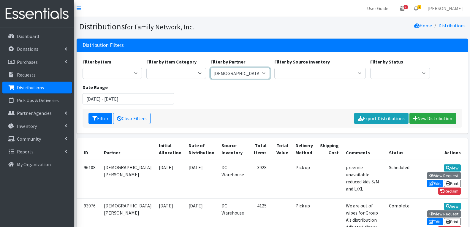
click at [251, 77] on select "2nd Street Pantry Missions Arkansas Coalition of Marshallese Bread of Life Cano…" at bounding box center [240, 73] width 60 height 11
select select "3457"
click at [210, 68] on select "2nd Street Pantry Missions Arkansas Coalition of Marshallese Bread of Life Cano…" at bounding box center [240, 73] width 60 height 11
click at [96, 119] on icon "submit" at bounding box center [94, 118] width 5 height 5
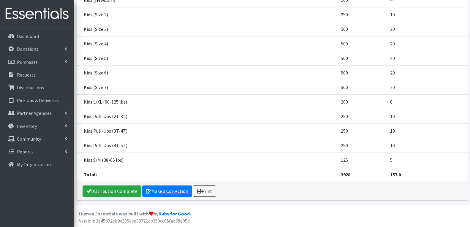
scroll to position [149, 0]
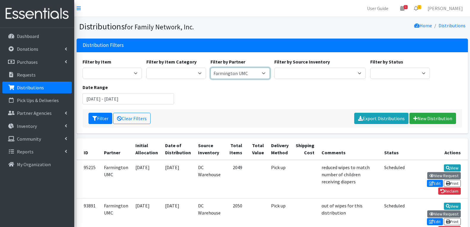
click at [238, 68] on select "2nd Street Pantry Missions [US_STATE] Coalition of Marshallese Bread of Life Ca…" at bounding box center [240, 73] width 60 height 11
select select "3278"
click at [210, 68] on select "2nd Street Pantry Missions [US_STATE] Coalition of Marshallese Bread of Life Ca…" at bounding box center [240, 73] width 60 height 11
click at [96, 119] on icon "submit" at bounding box center [94, 118] width 5 height 5
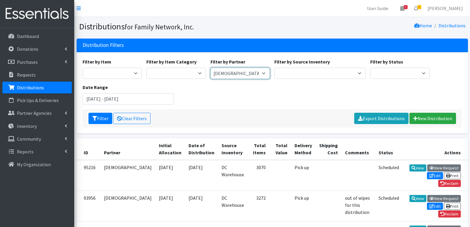
click at [240, 72] on select "2nd Street Pantry Missions [US_STATE] Coalition of Marshallese Bread of Life Ca…" at bounding box center [240, 73] width 60 height 11
select select "4839"
click at [210, 68] on select "2nd Street Pantry Missions [US_STATE] Coalition of Marshallese Bread of Life Ca…" at bounding box center [240, 73] width 60 height 11
click at [98, 117] on button "Filter" at bounding box center [100, 118] width 24 height 11
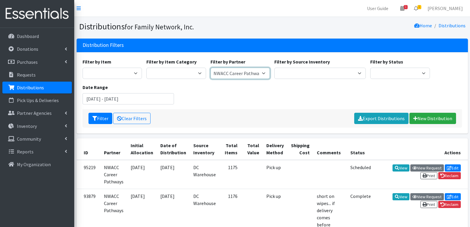
click at [237, 71] on select "2nd Street Pantry Missions [US_STATE] Coalition of Marshallese Bread of Life Ca…" at bounding box center [240, 73] width 60 height 11
drag, startPoint x: 242, startPoint y: 69, endPoint x: 245, endPoint y: 76, distance: 8.1
click at [242, 69] on select "2nd Street Pantry Missions [US_STATE] Coalition of Marshallese Bread of Life Ca…" at bounding box center [240, 73] width 60 height 11
select select "5449"
click at [210, 68] on select "2nd Street Pantry Missions [US_STATE] Coalition of Marshallese Bread of Life Ca…" at bounding box center [240, 73] width 60 height 11
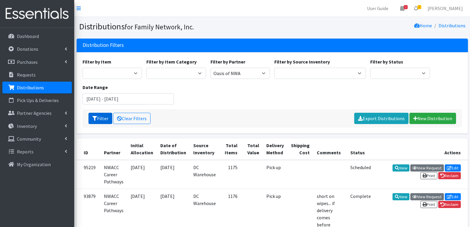
click at [96, 120] on icon "submit" at bounding box center [94, 118] width 5 height 5
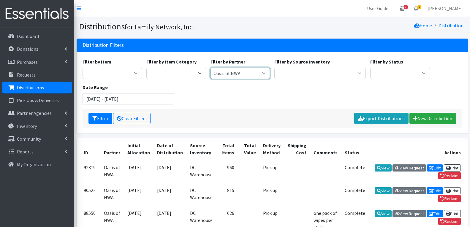
click at [259, 71] on select "2nd Street Pantry Missions [US_STATE] Coalition of Marshallese Bread of Life Ca…" at bounding box center [240, 73] width 60 height 11
select select "5450"
click at [210, 68] on select "2nd Street Pantry Missions [US_STATE] Coalition of Marshallese Bread of Life Ca…" at bounding box center [240, 73] width 60 height 11
click at [99, 113] on button "Filter" at bounding box center [100, 118] width 24 height 11
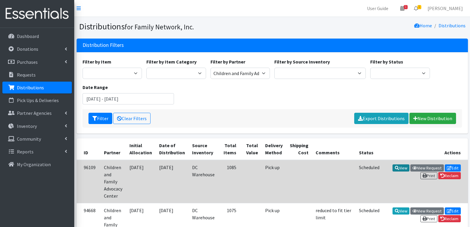
click at [401, 170] on link "View" at bounding box center [400, 167] width 17 height 7
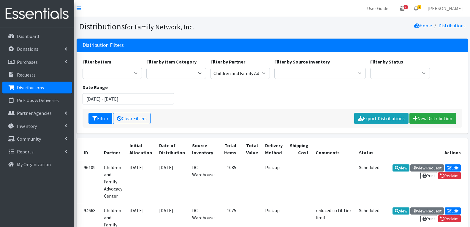
click at [215, 67] on div "Filter by Partner 2nd Street Pantry Missions [US_STATE] Coalition of Marshalles…" at bounding box center [240, 68] width 64 height 21
click at [218, 68] on select "2nd Street Pantry Missions [US_STATE] Coalition of Marshallese Bread of Life Ca…" at bounding box center [240, 73] width 60 height 11
select select "5507"
click at [210, 68] on select "2nd Street Pantry Missions [US_STATE] Coalition of Marshallese Bread of Life Ca…" at bounding box center [240, 73] width 60 height 11
click at [97, 114] on button "Filter" at bounding box center [100, 118] width 24 height 11
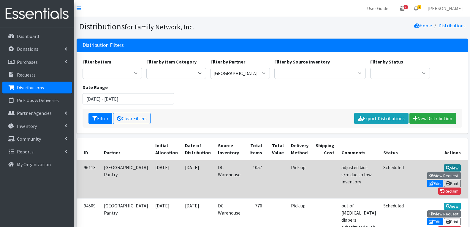
click at [444, 167] on link "View" at bounding box center [452, 167] width 17 height 7
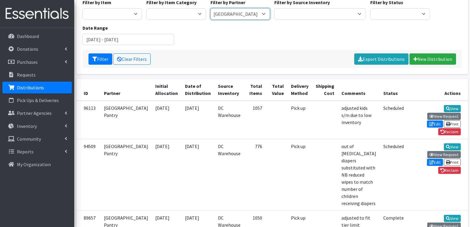
click at [226, 18] on select "2nd Street Pantry Missions Arkansas Coalition of Marshallese Bread of Life Cano…" at bounding box center [240, 13] width 60 height 11
select select "5504"
click at [210, 8] on select "2nd Street Pantry Missions Arkansas Coalition of Marshallese Bread of Life Cano…" at bounding box center [240, 13] width 60 height 11
click at [102, 62] on button "Filter" at bounding box center [100, 58] width 24 height 11
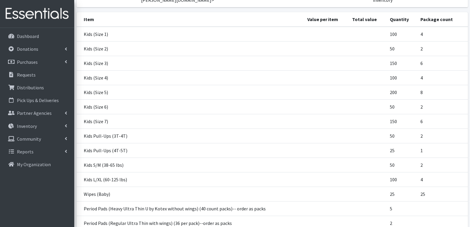
scroll to position [89, 0]
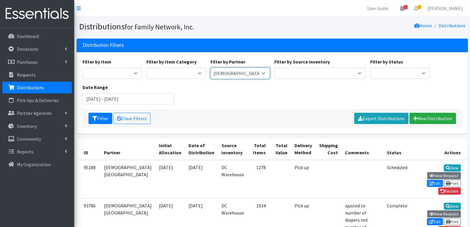
click at [245, 75] on select "2nd Street Pantry Missions Arkansas Coalition of Marshallese Bread of Life Cano…" at bounding box center [240, 73] width 60 height 11
select select "7442"
click at [210, 68] on select "2nd Street Pantry Missions Arkansas Coalition of Marshallese Bread of Life Cano…" at bounding box center [240, 73] width 60 height 11
click at [100, 118] on button "Filter" at bounding box center [100, 118] width 24 height 11
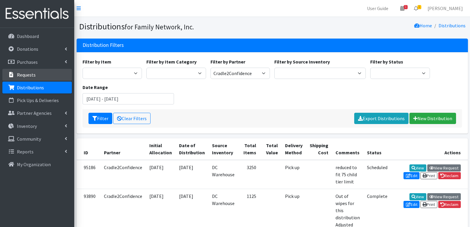
click at [45, 71] on link "Requests" at bounding box center [36, 75] width 69 height 12
